Goal: Information Seeking & Learning: Check status

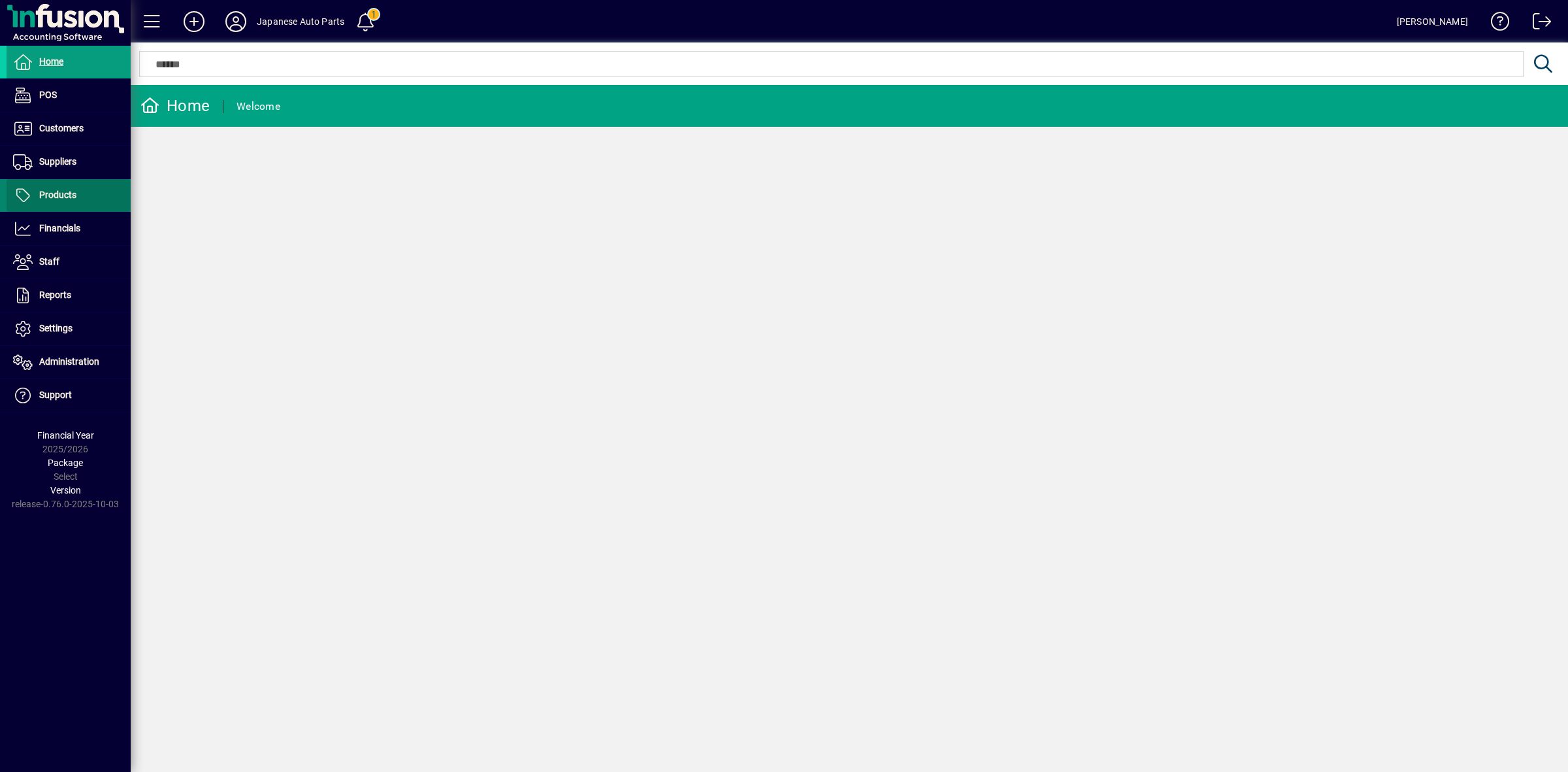
click at [62, 196] on span "Products" at bounding box center [57, 194] width 37 height 10
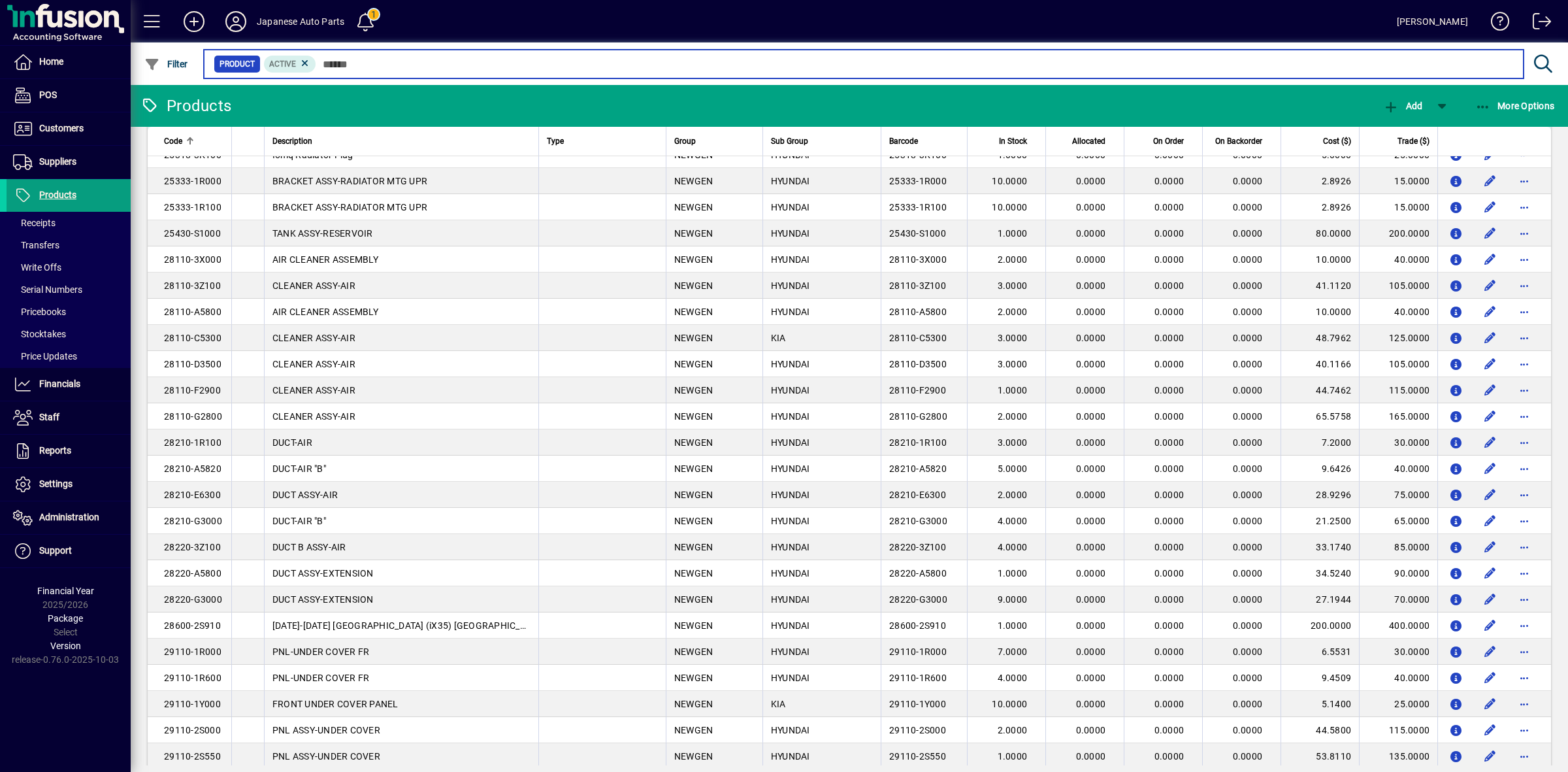
scroll to position [245, 0]
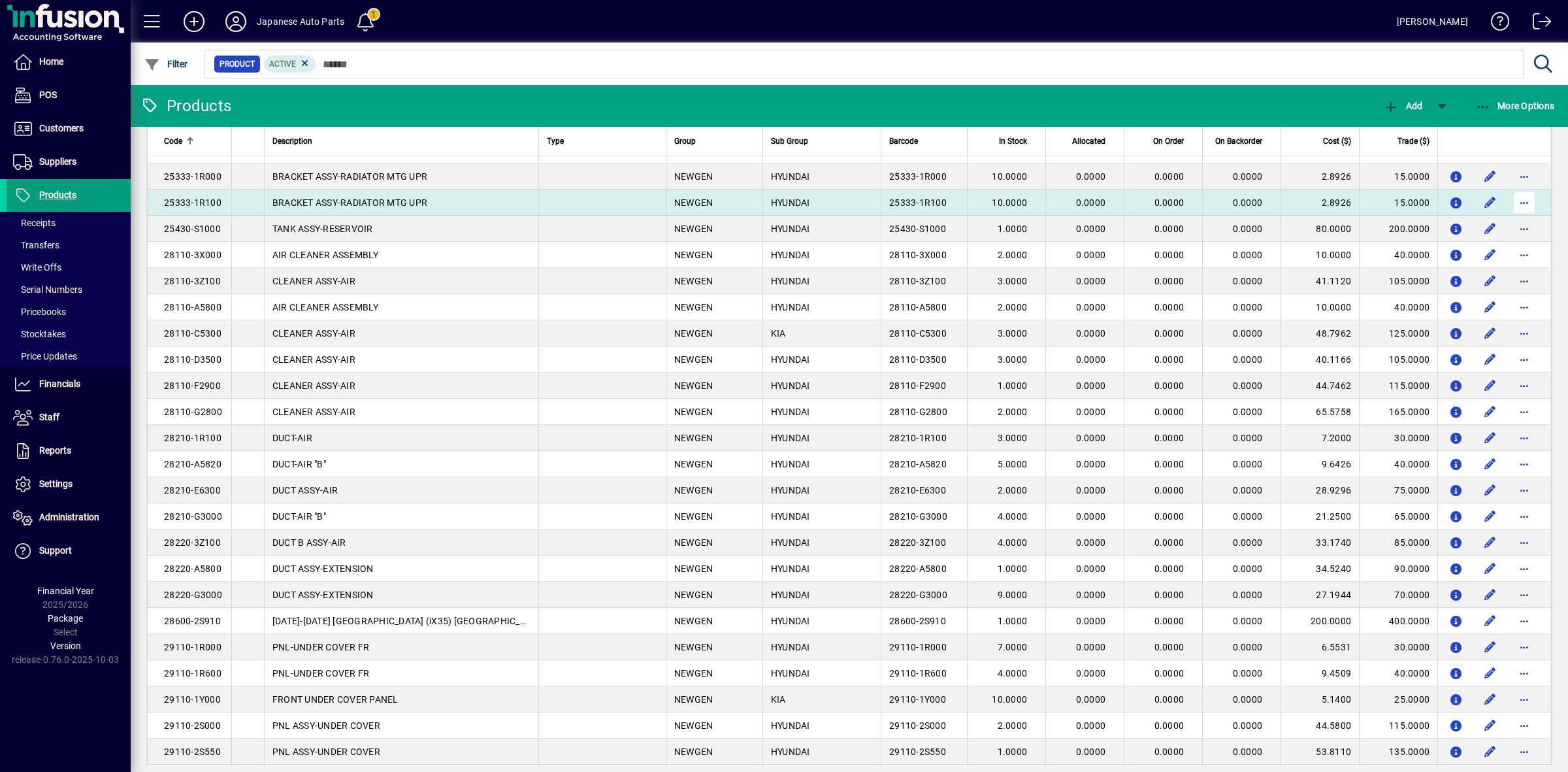
click at [1516, 201] on span "button" at bounding box center [1524, 202] width 31 height 31
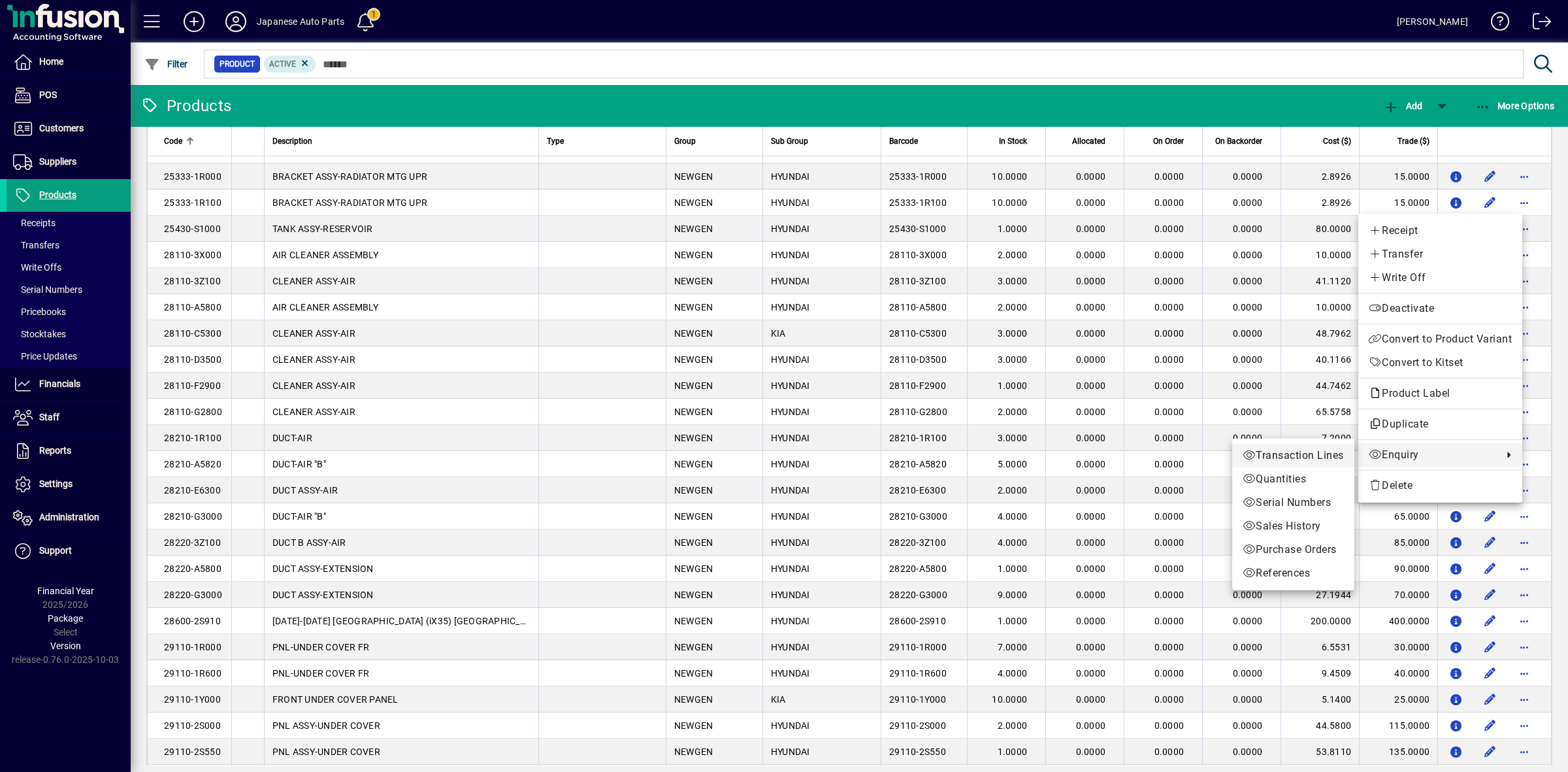
click at [1312, 452] on span "Transaction Lines" at bounding box center [1293, 455] width 101 height 15
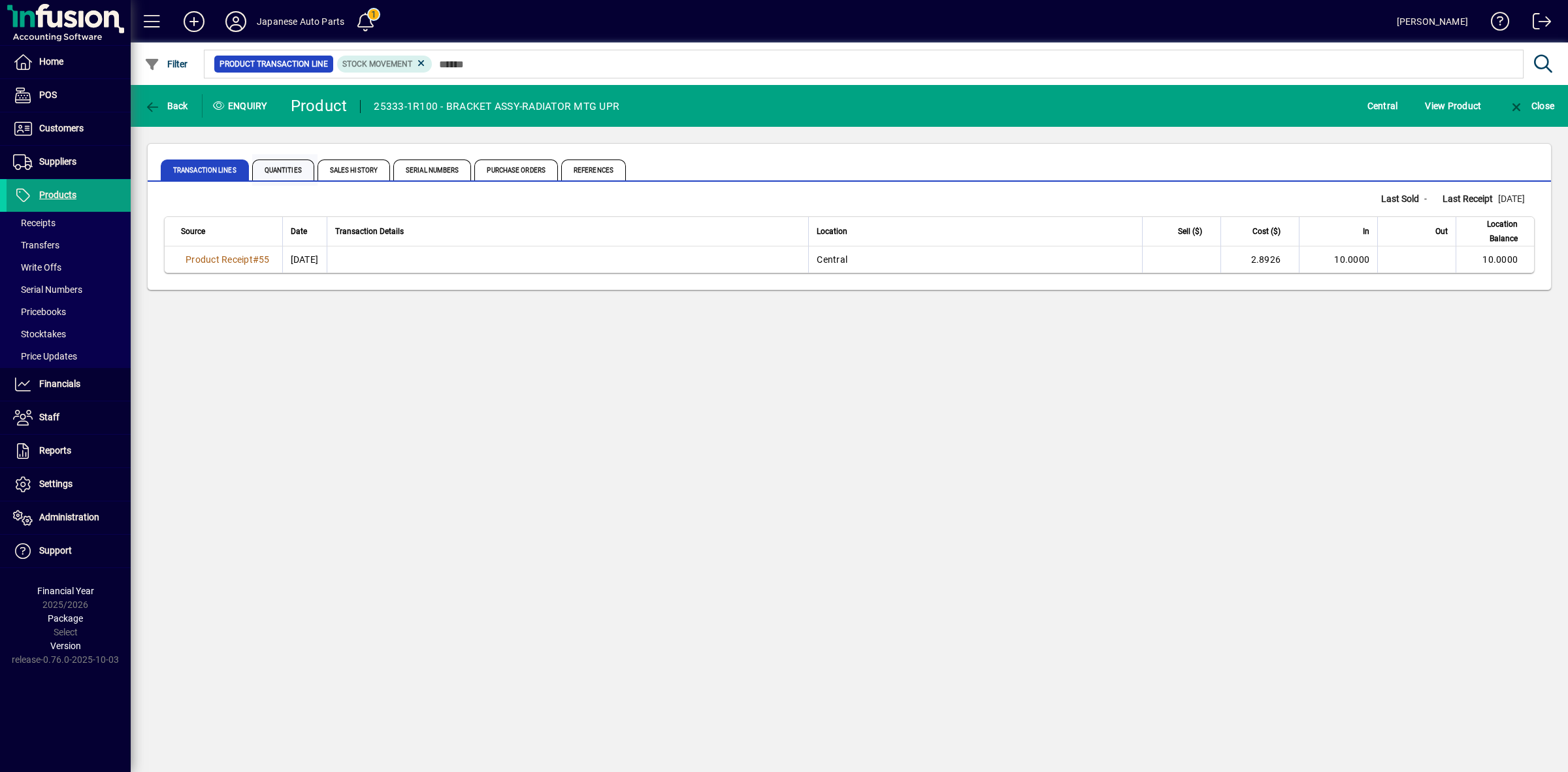
click at [273, 168] on span "Quantities" at bounding box center [283, 170] width 62 height 21
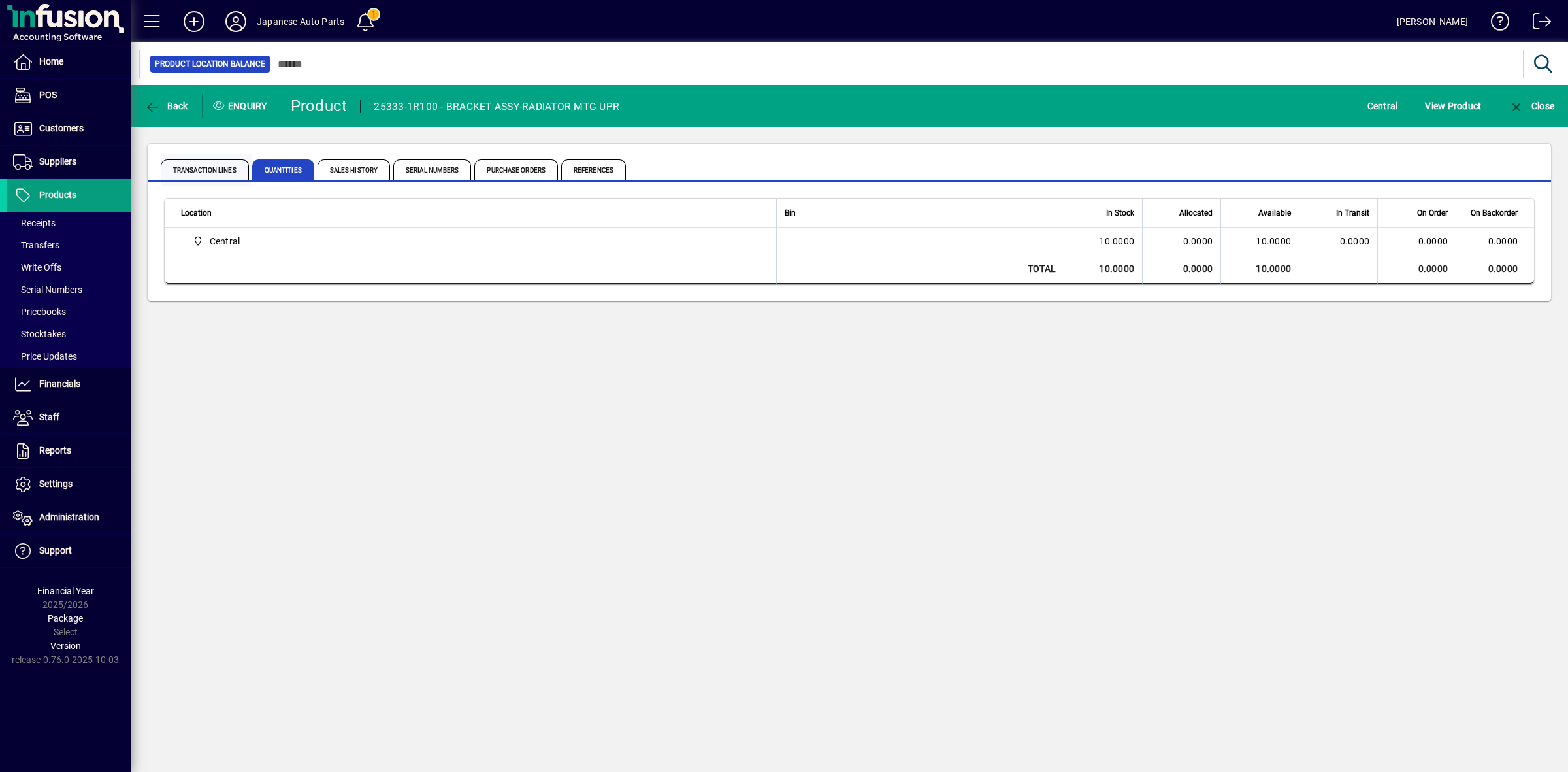
click at [211, 169] on span "Transaction Lines" at bounding box center [205, 170] width 88 height 21
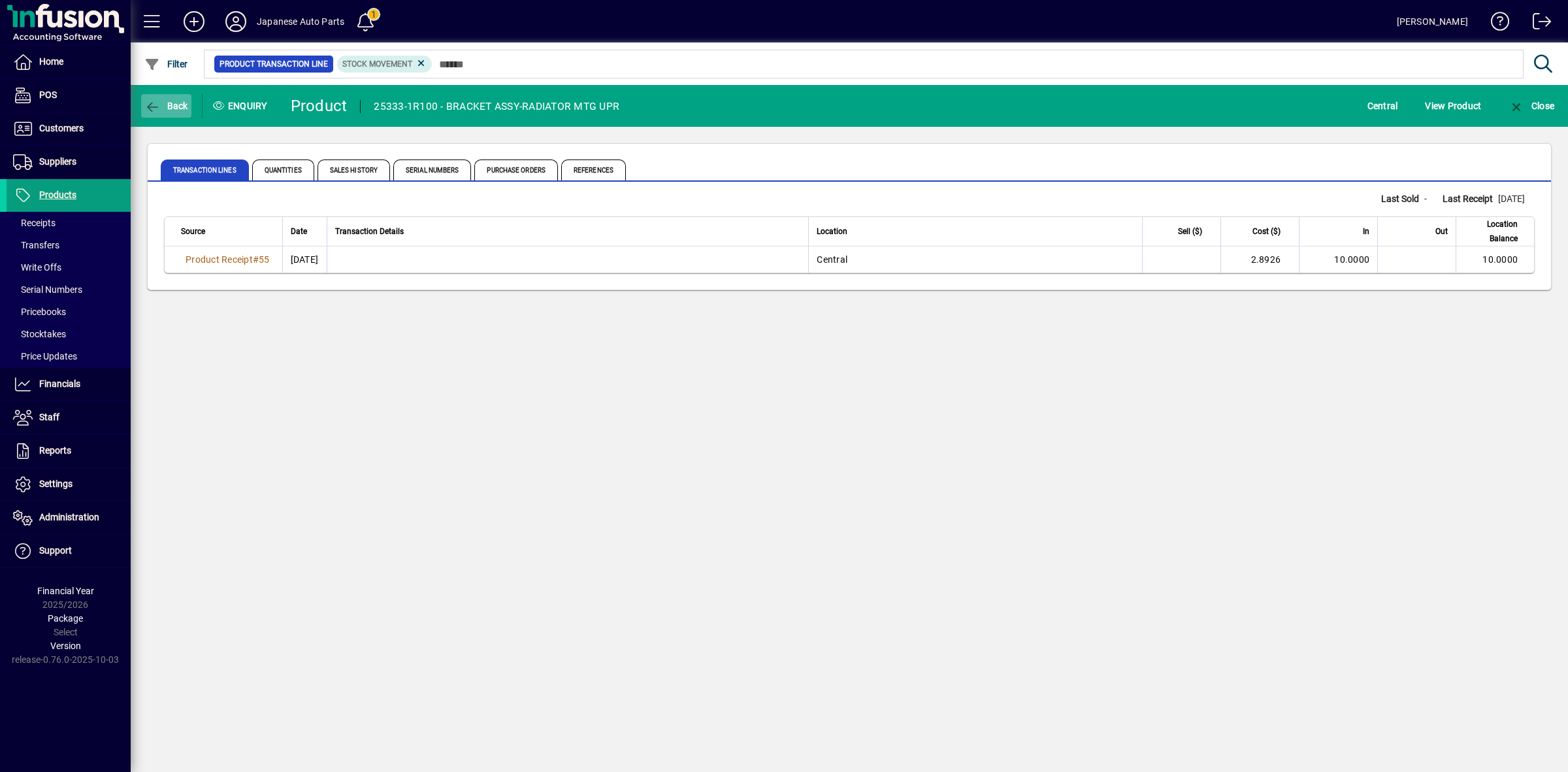
click at [164, 110] on span "Back" at bounding box center [166, 106] width 44 height 10
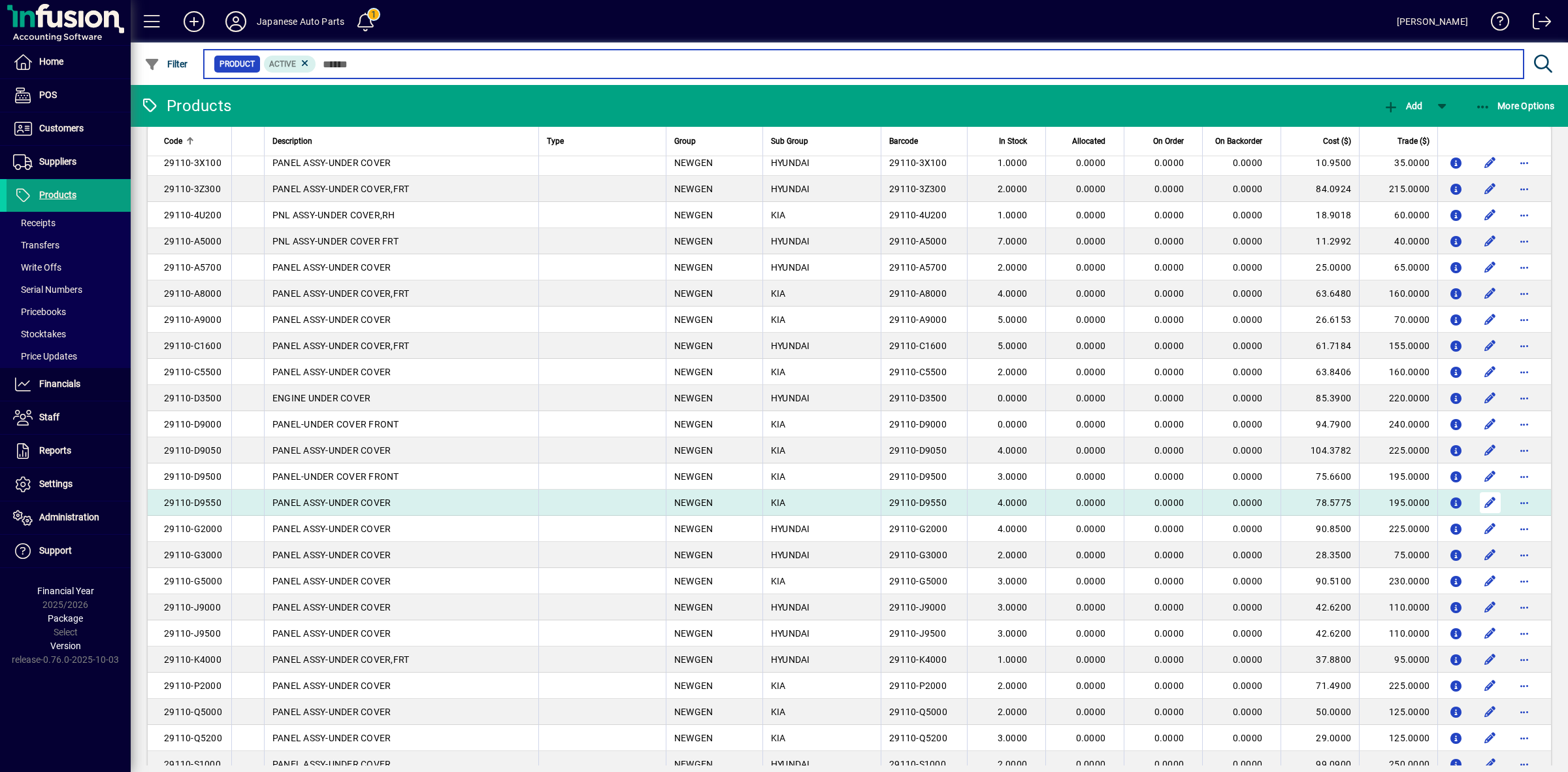
scroll to position [899, 0]
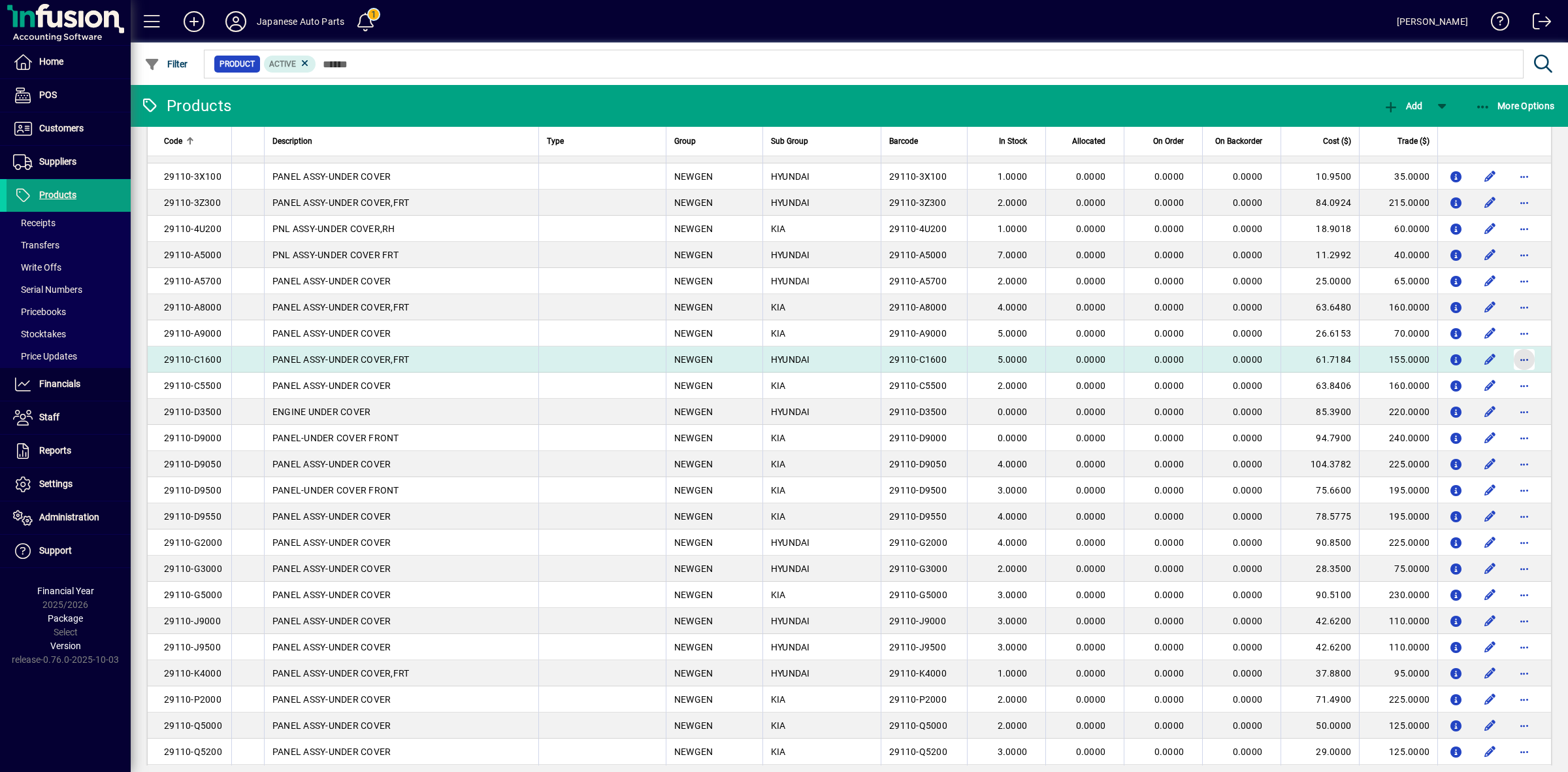
click at [1512, 357] on span "button" at bounding box center [1524, 359] width 31 height 31
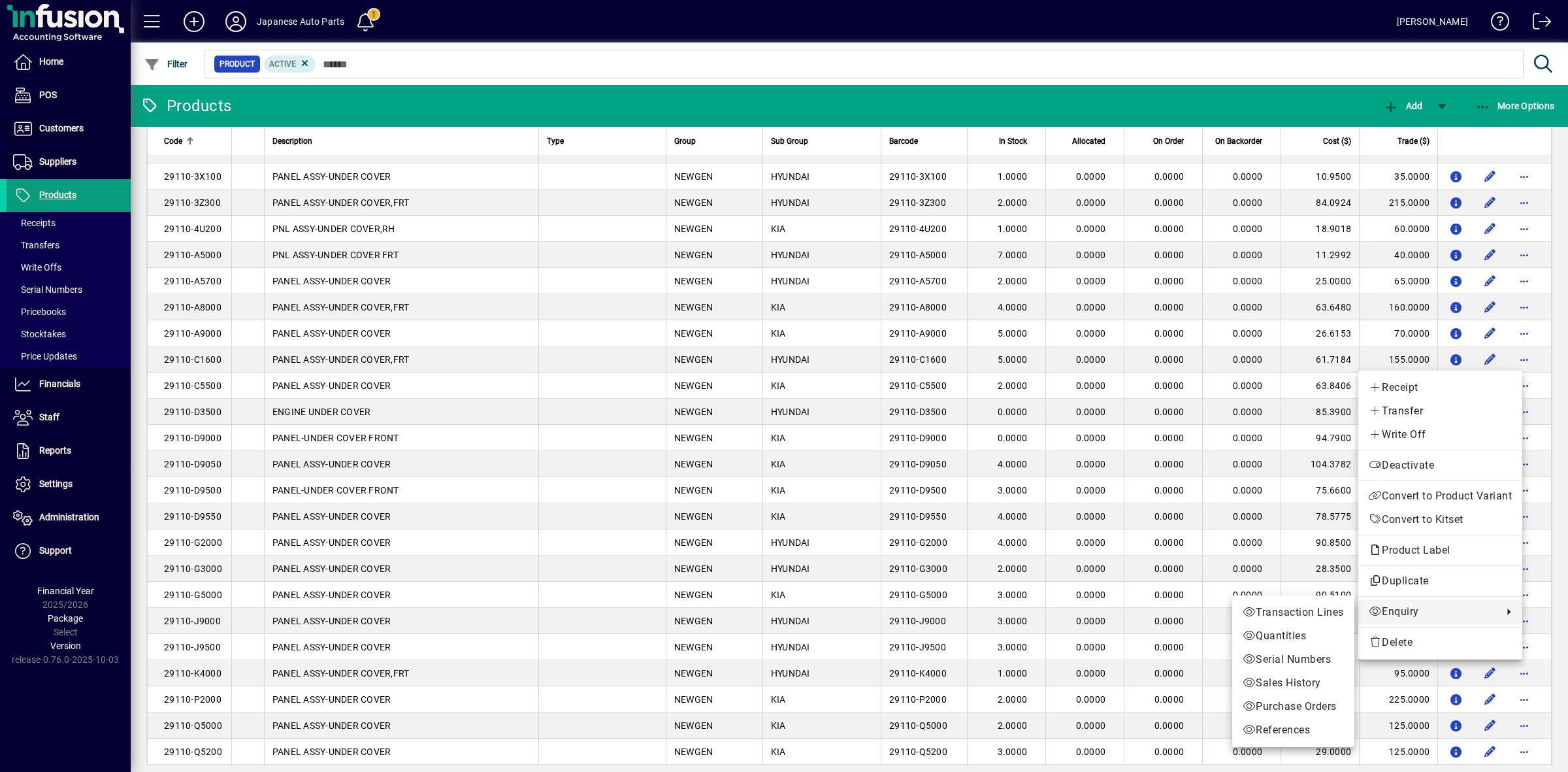
click at [1307, 617] on span "Transaction Lines" at bounding box center [1293, 612] width 101 height 15
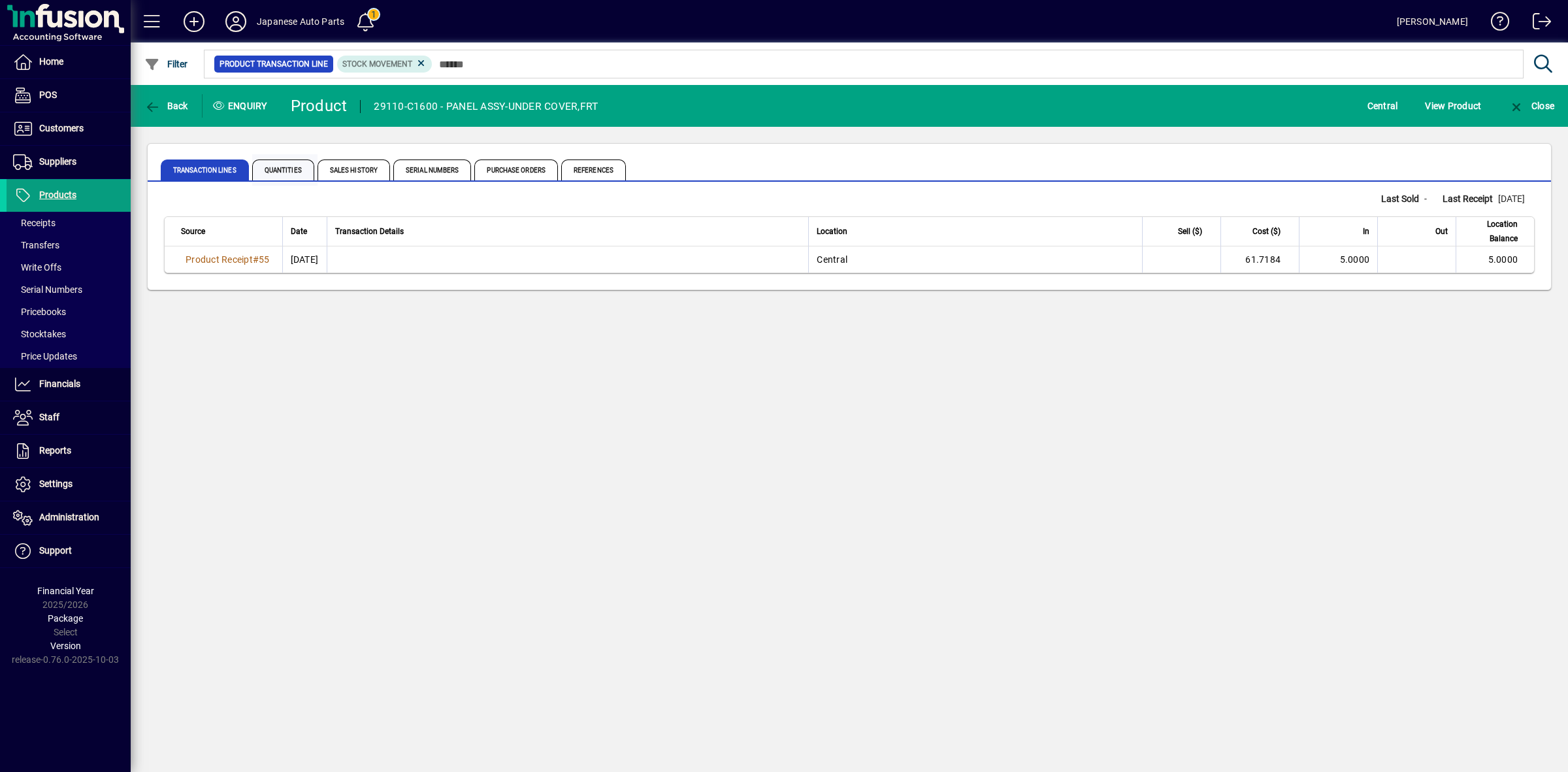
click at [258, 172] on span "Quantities" at bounding box center [283, 170] width 62 height 21
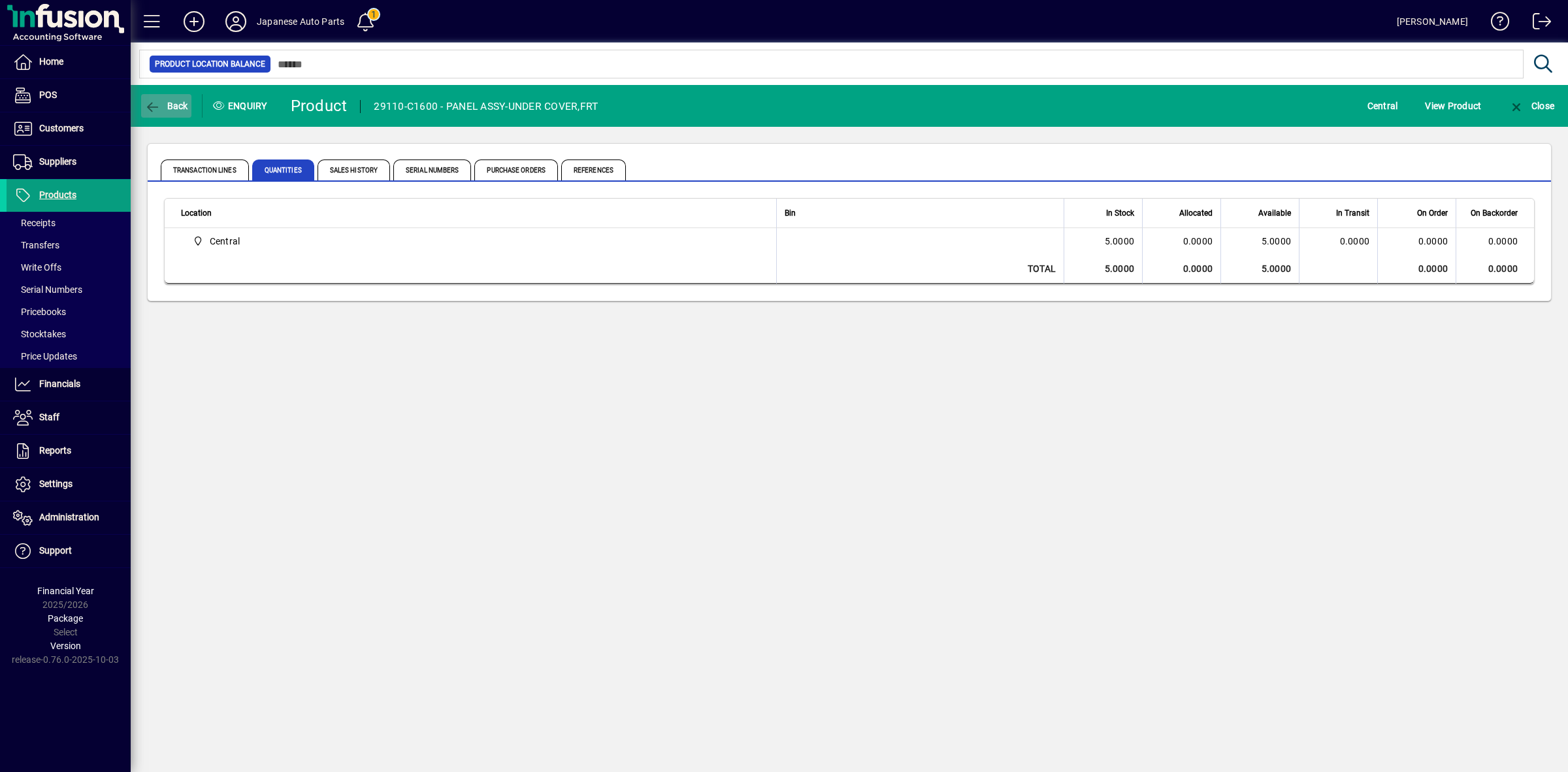
click at [157, 103] on icon "button" at bounding box center [152, 107] width 16 height 13
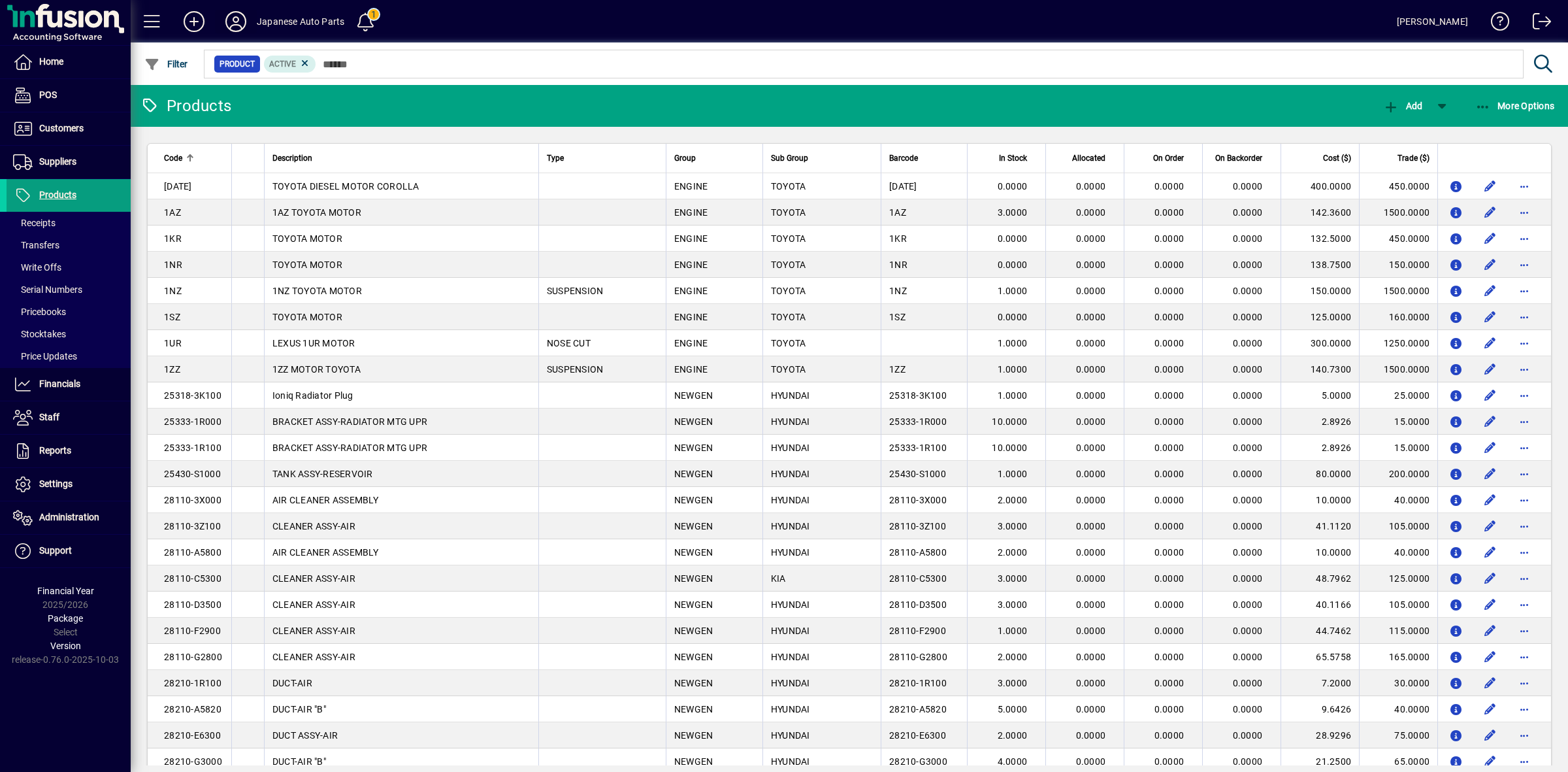
click at [239, 27] on icon at bounding box center [236, 22] width 26 height 21
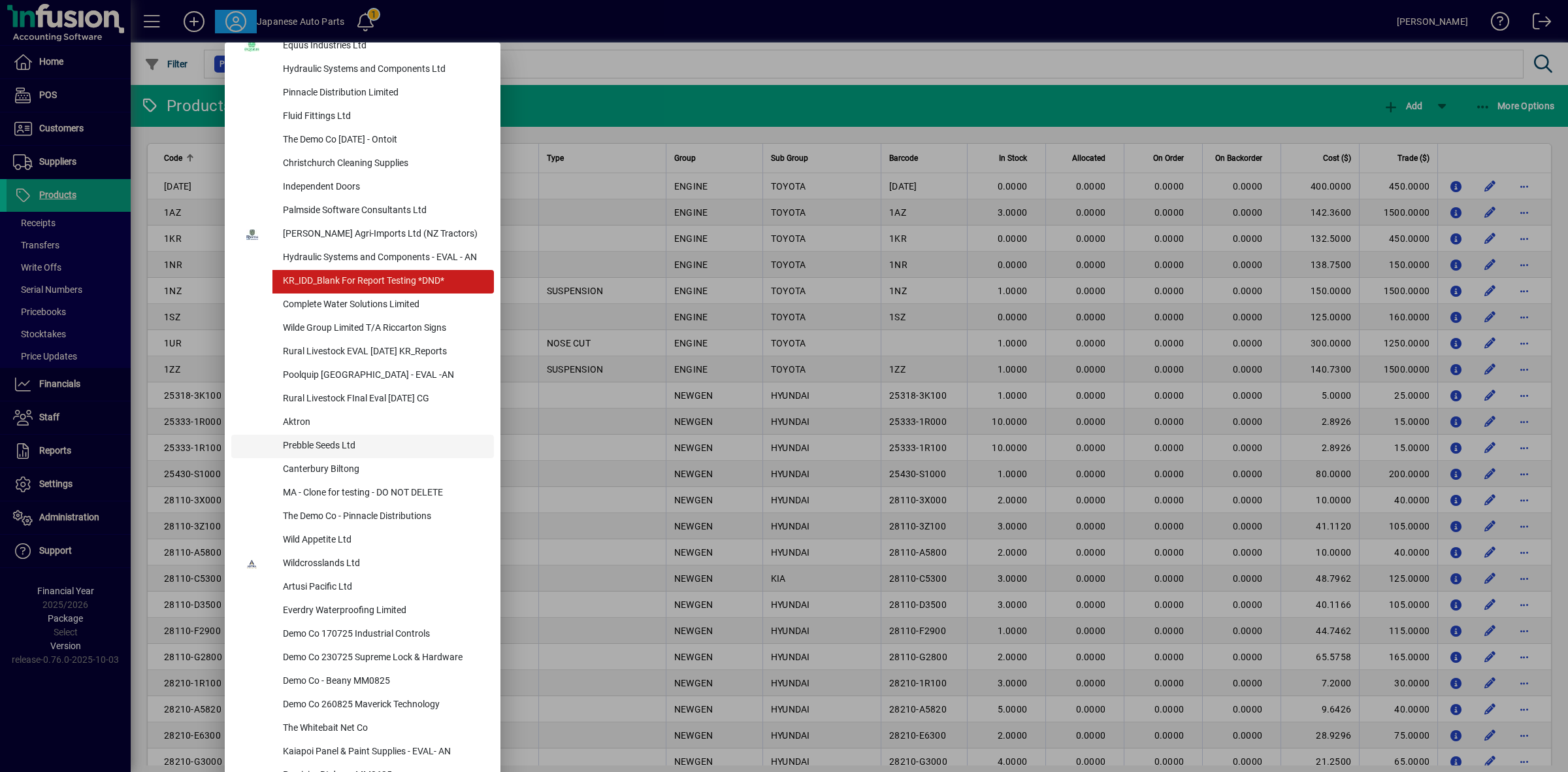
scroll to position [82, 0]
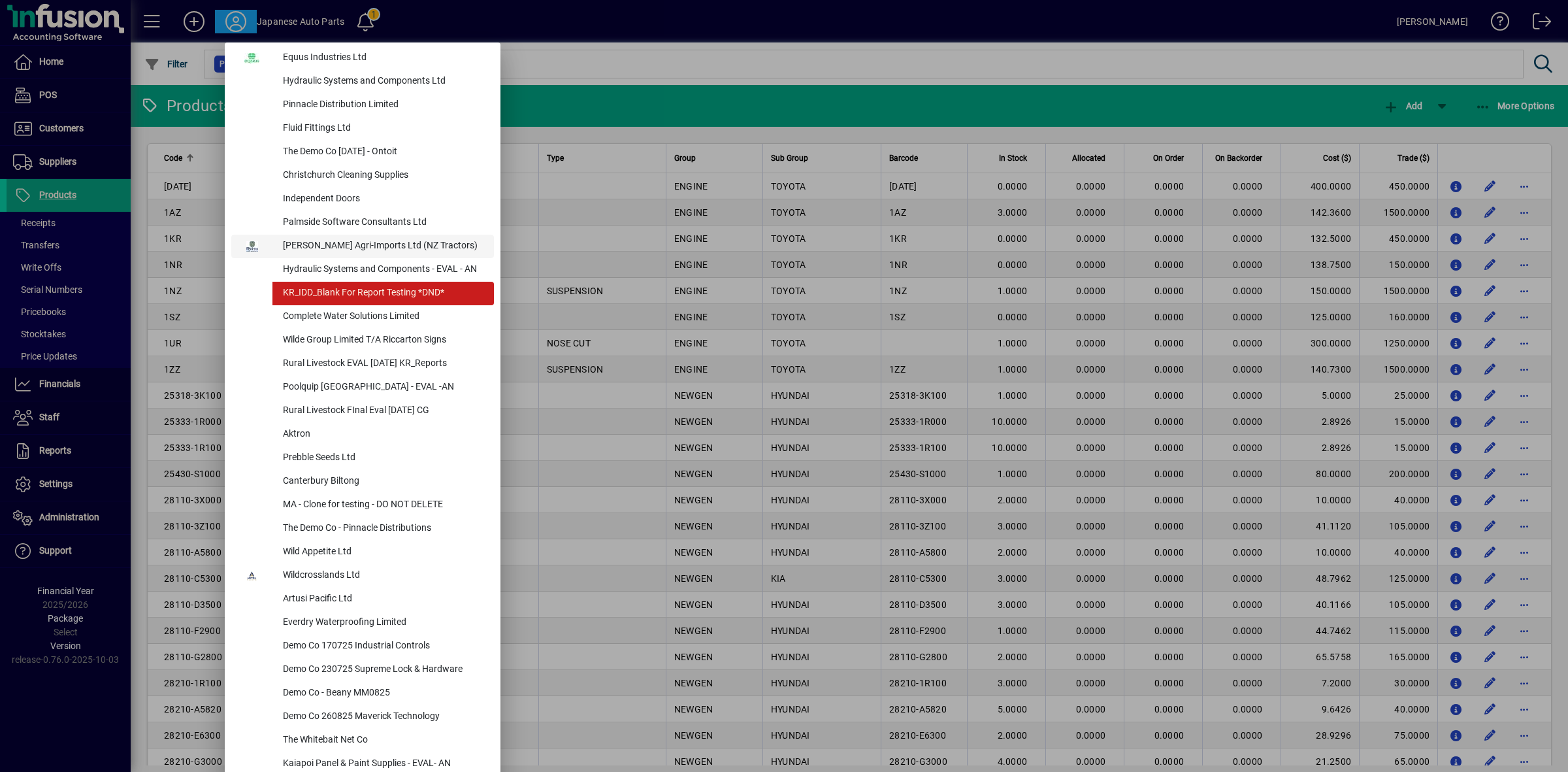
click at [384, 250] on div "[PERSON_NAME] Agri-Imports Ltd (NZ Tractors)" at bounding box center [383, 246] width 222 height 24
